Goal: Information Seeking & Learning: Learn about a topic

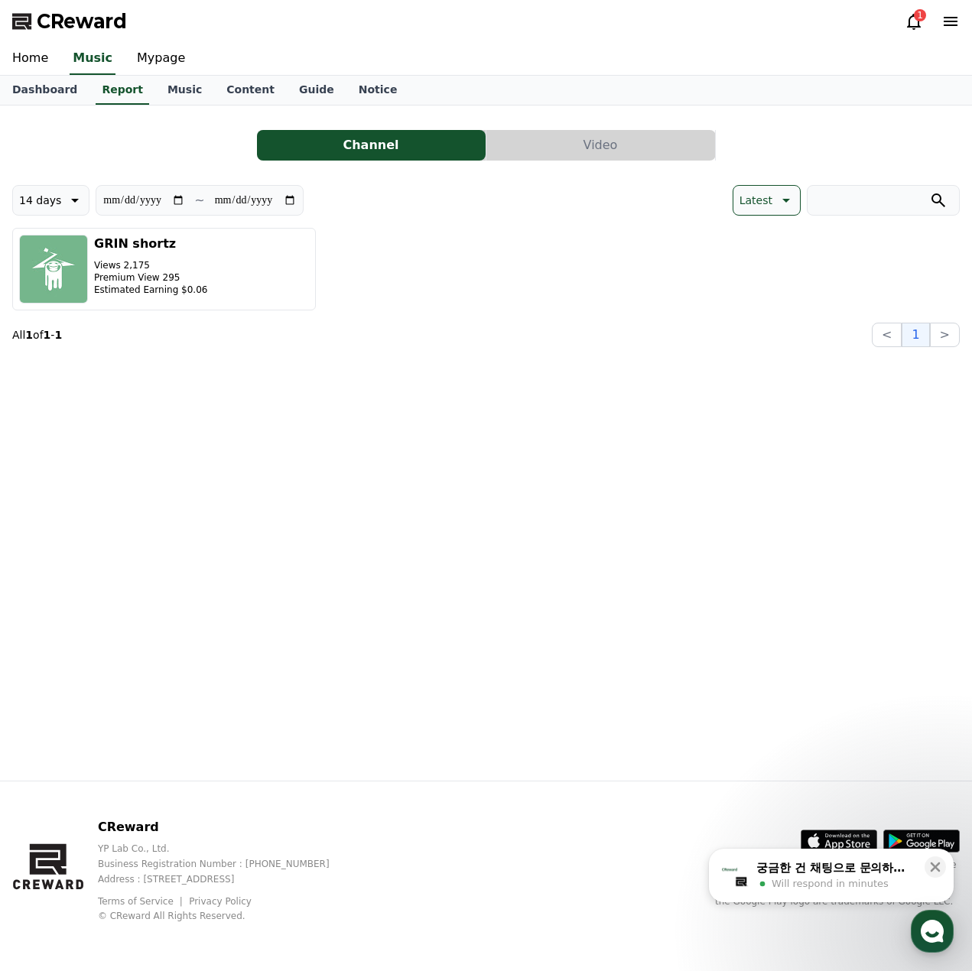
click at [912, 26] on icon at bounding box center [914, 22] width 14 height 16
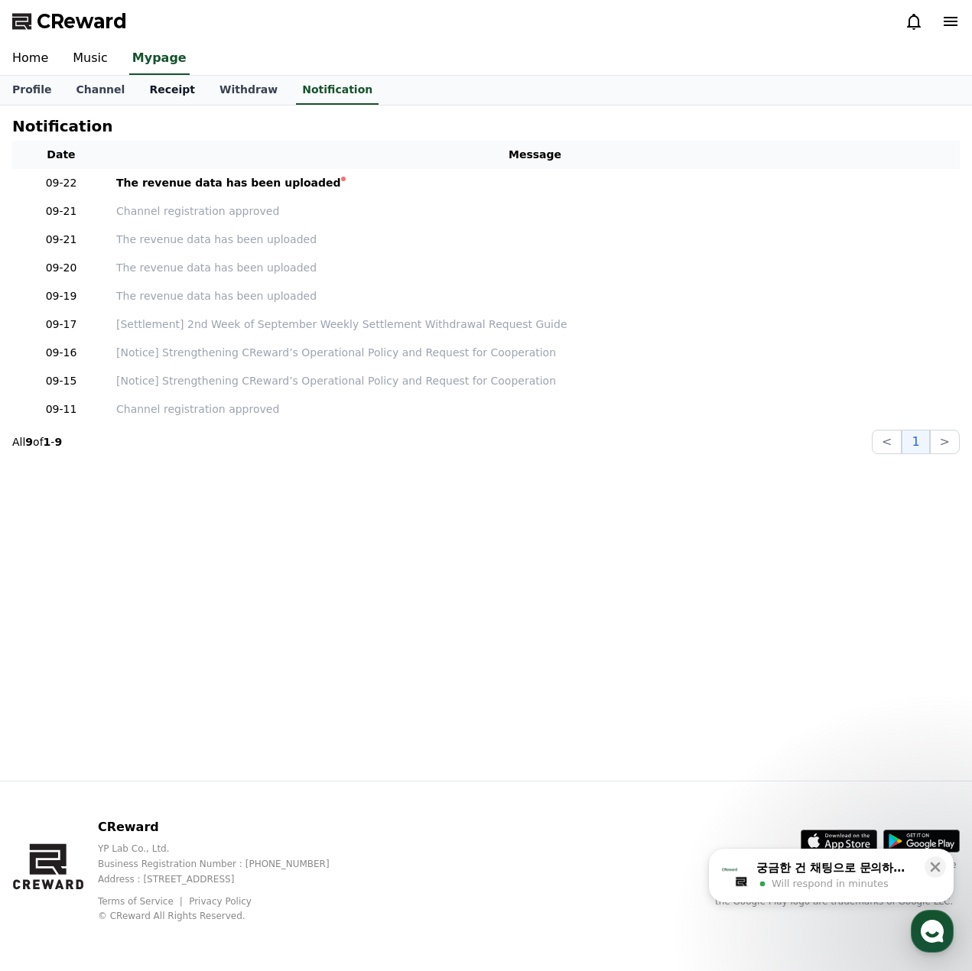
click at [164, 92] on link "Receipt" at bounding box center [172, 90] width 70 height 29
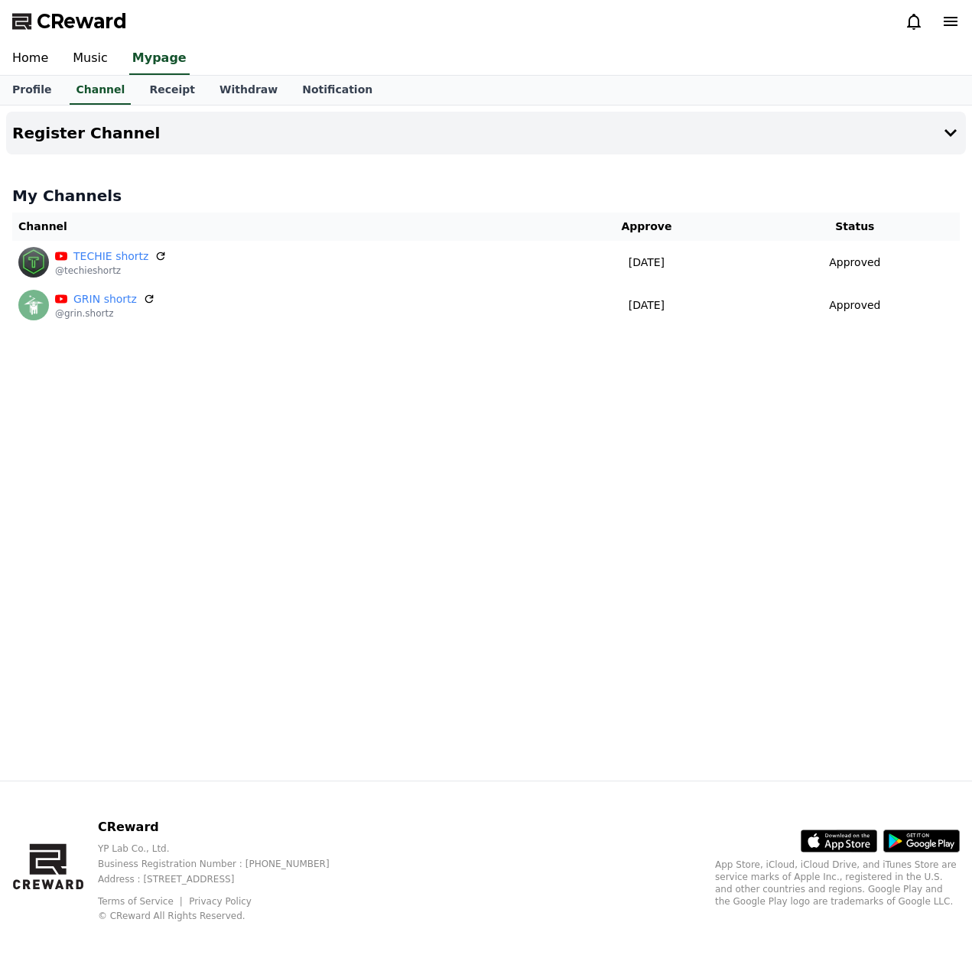
click at [80, 66] on link "Music" at bounding box center [90, 59] width 60 height 32
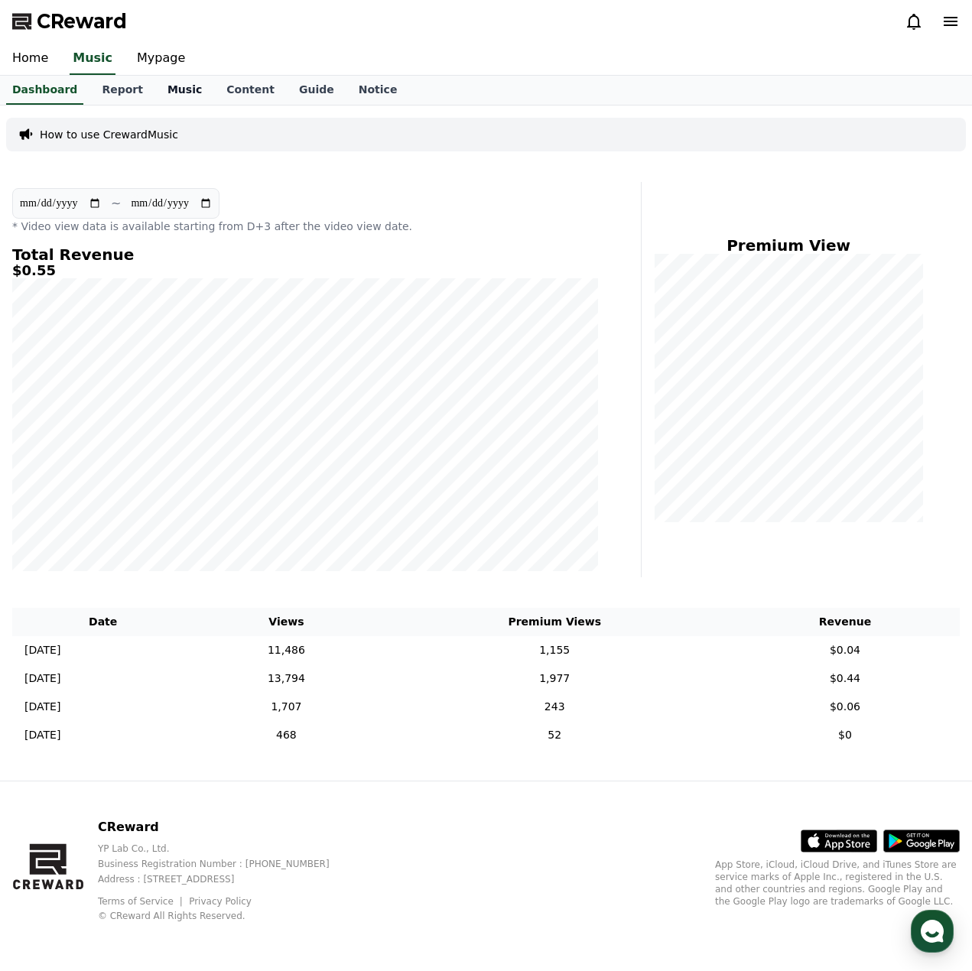
click at [170, 90] on link "Music" at bounding box center [184, 90] width 59 height 29
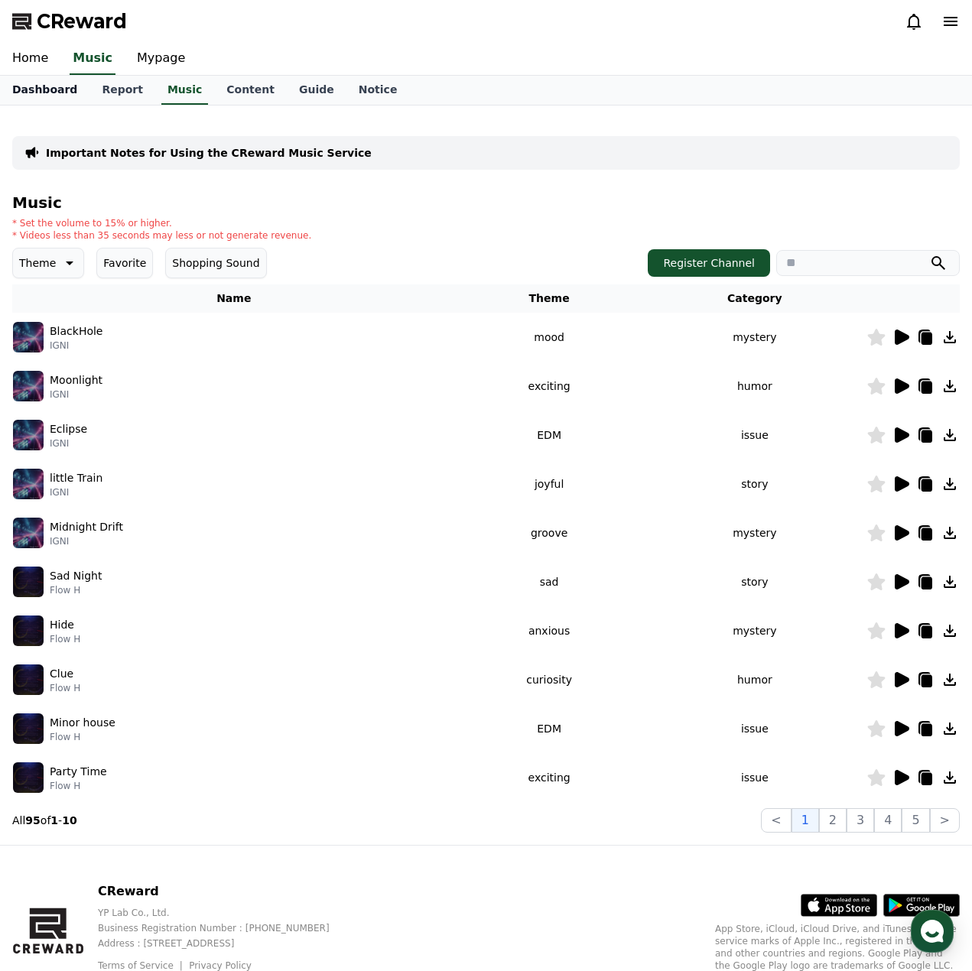
click at [67, 89] on link "Dashboard" at bounding box center [44, 90] width 89 height 29
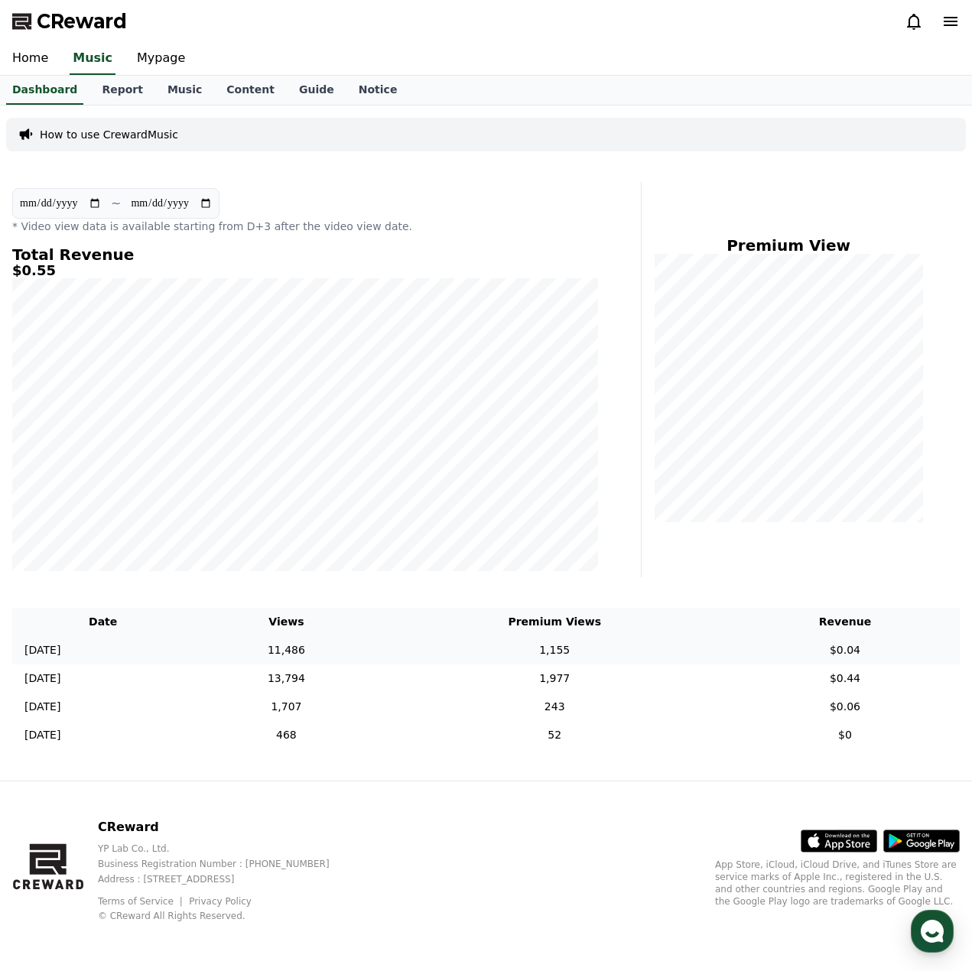
click at [351, 649] on td "11,486" at bounding box center [286, 650] width 185 height 28
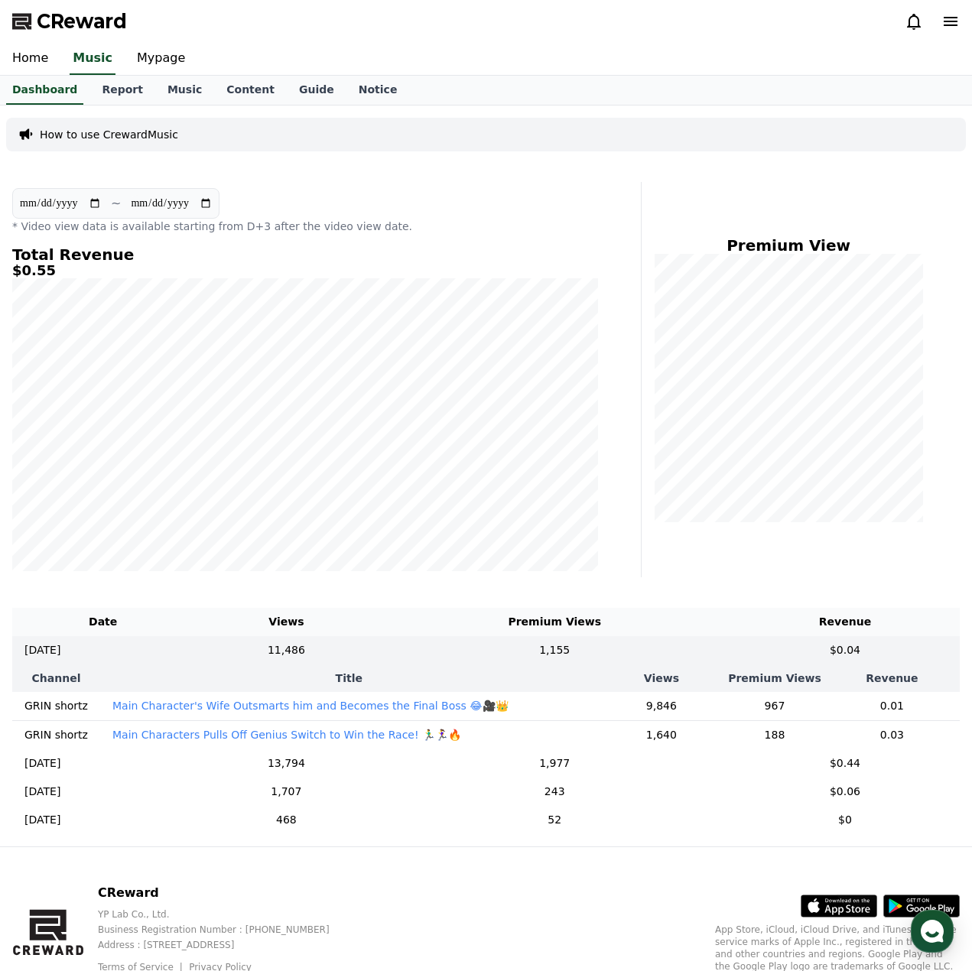
click at [373, 711] on p "Main Character's Wife Outsmarts him and Becomes the Final Boss 😂🎥👑" at bounding box center [310, 705] width 396 height 15
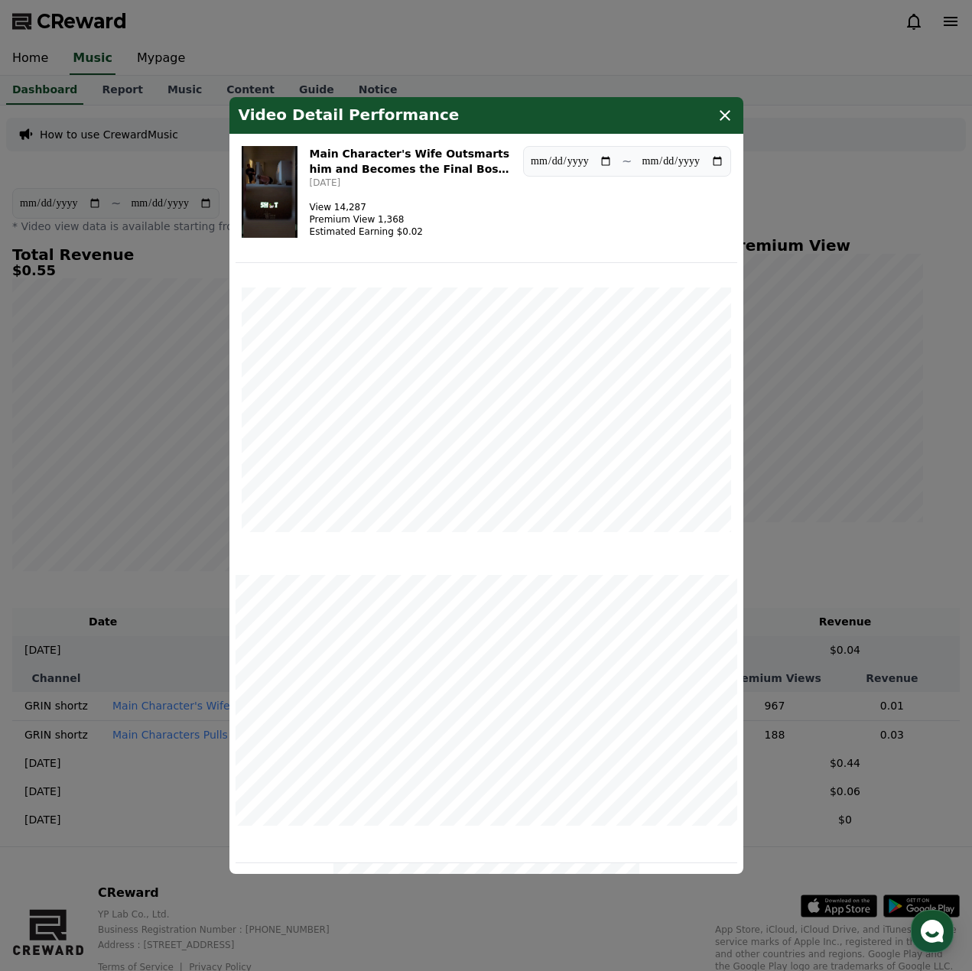
click at [266, 200] on img "modal" at bounding box center [270, 192] width 56 height 92
click at [721, 119] on icon "modal" at bounding box center [725, 115] width 18 height 18
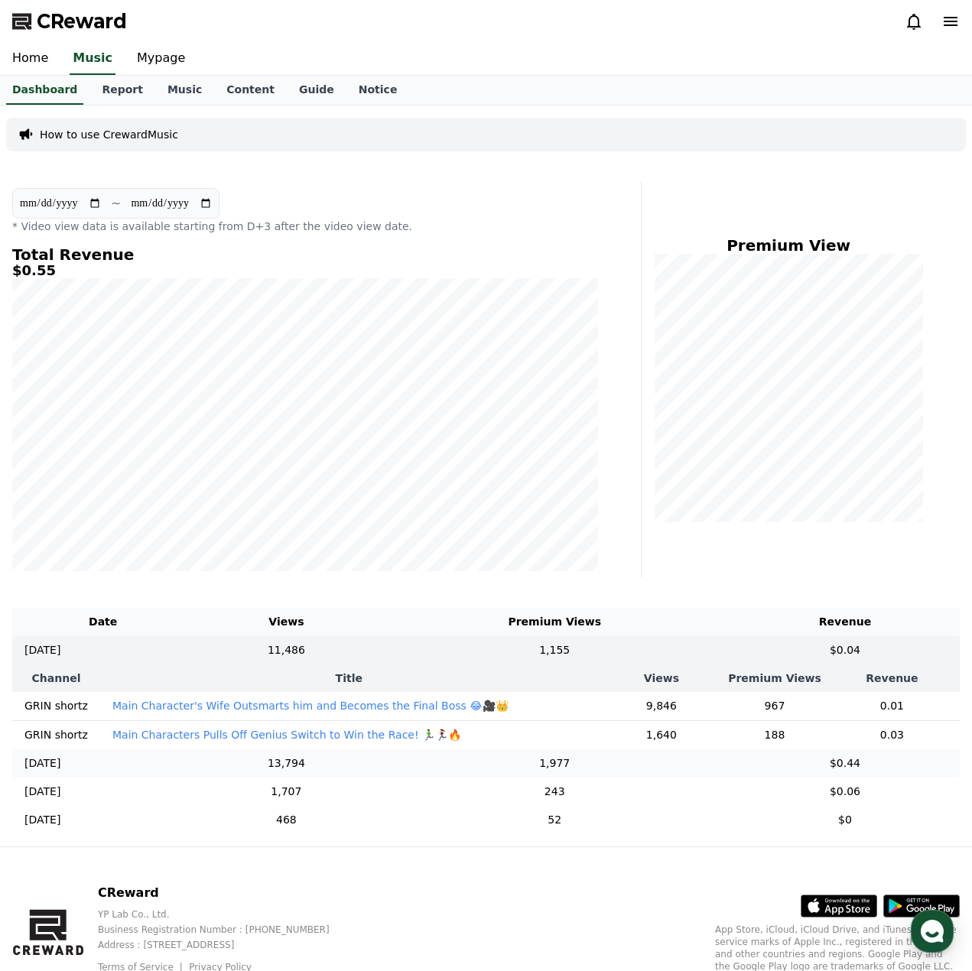
click at [598, 778] on td "1,977" at bounding box center [554, 764] width 351 height 28
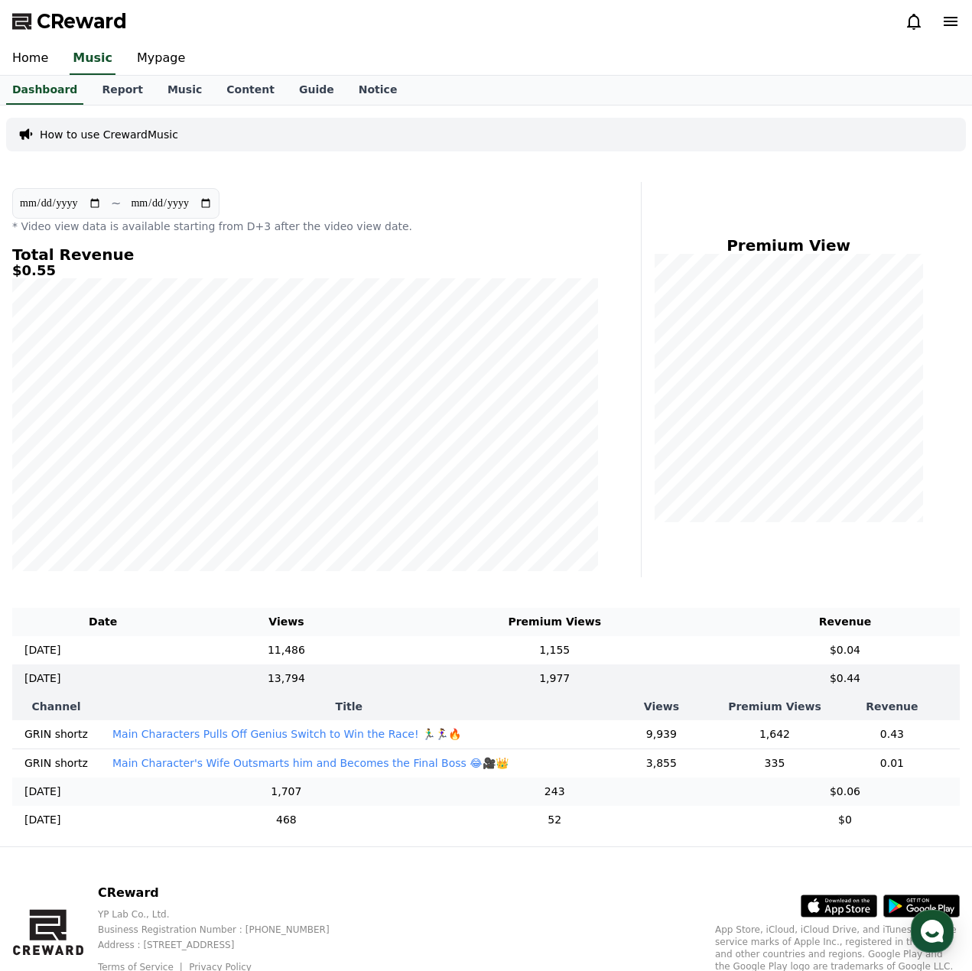
click at [600, 800] on td "243" at bounding box center [554, 792] width 351 height 28
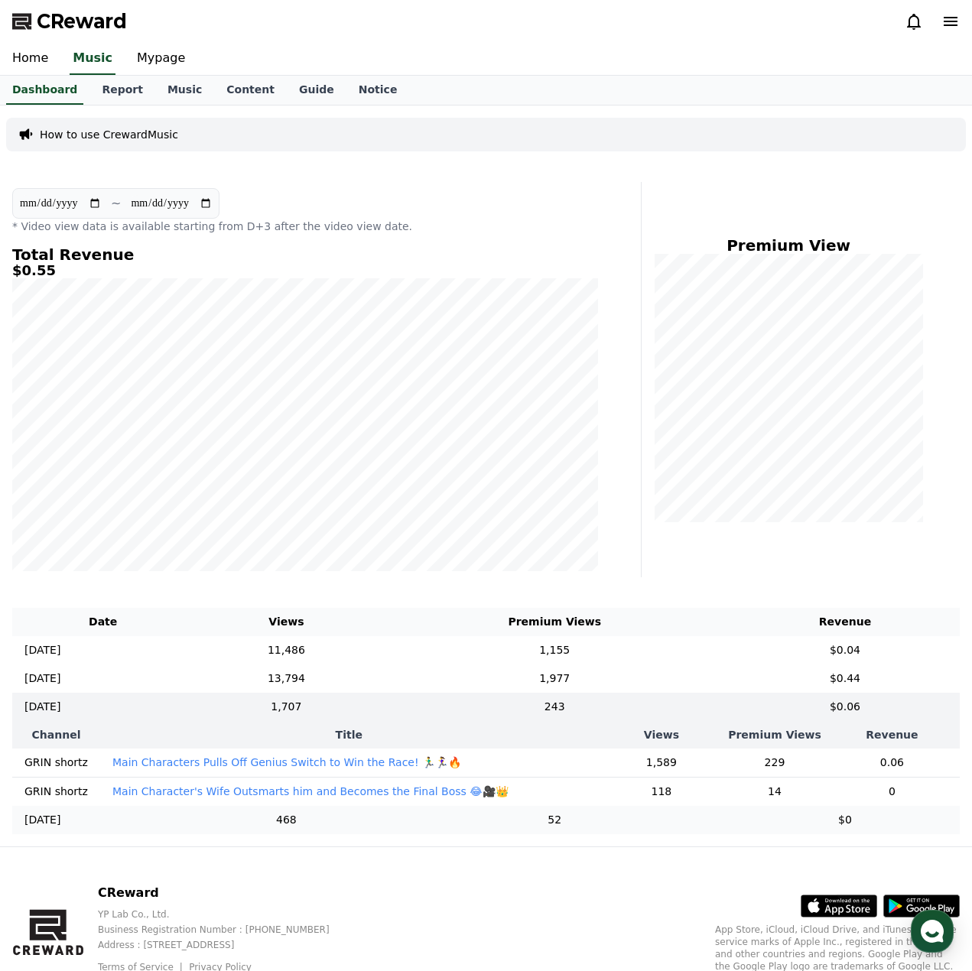
click at [614, 834] on td "52" at bounding box center [554, 820] width 351 height 28
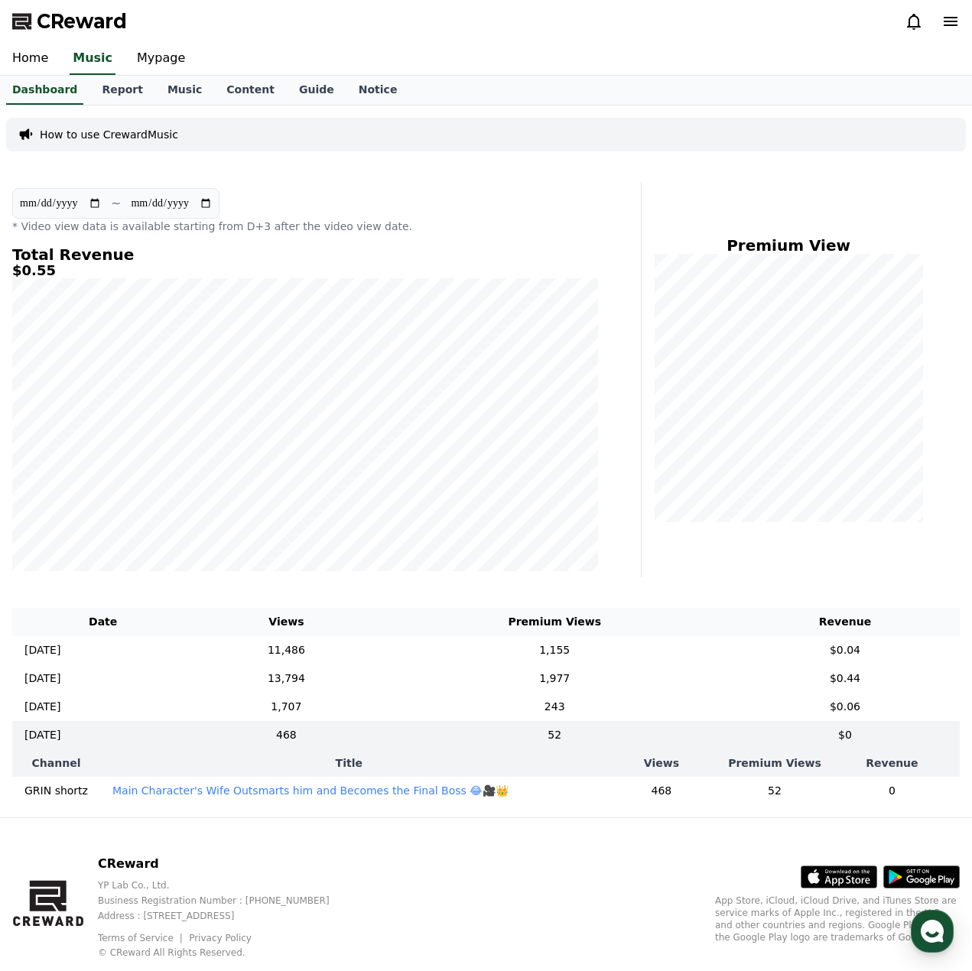
drag, startPoint x: 8, startPoint y: 353, endPoint x: 8, endPoint y: 367, distance: 14.6
click at [8, 353] on div "**********" at bounding box center [305, 379] width 598 height 395
